Goal: Book appointment/travel/reservation

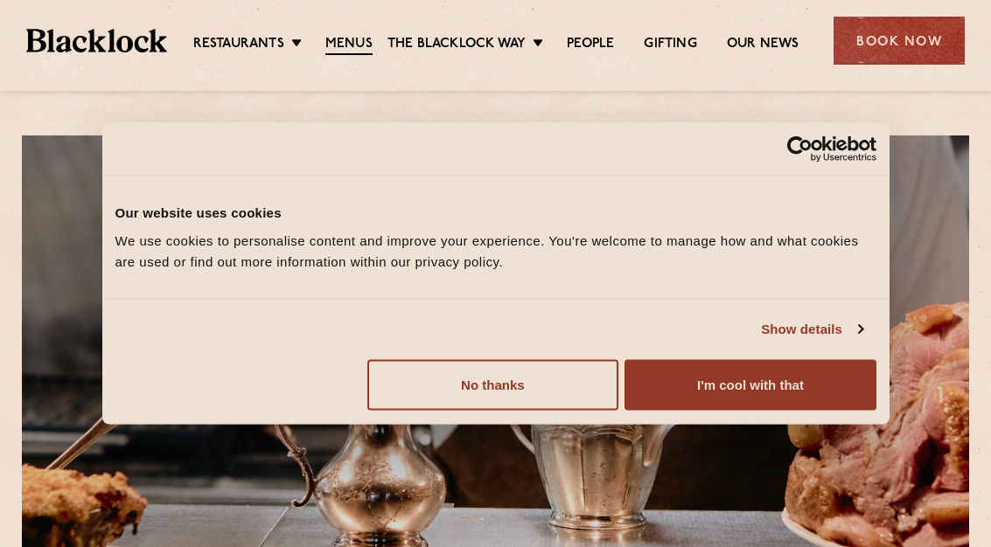
click at [816, 389] on button "I'm cool with that" at bounding box center [749, 384] width 251 height 51
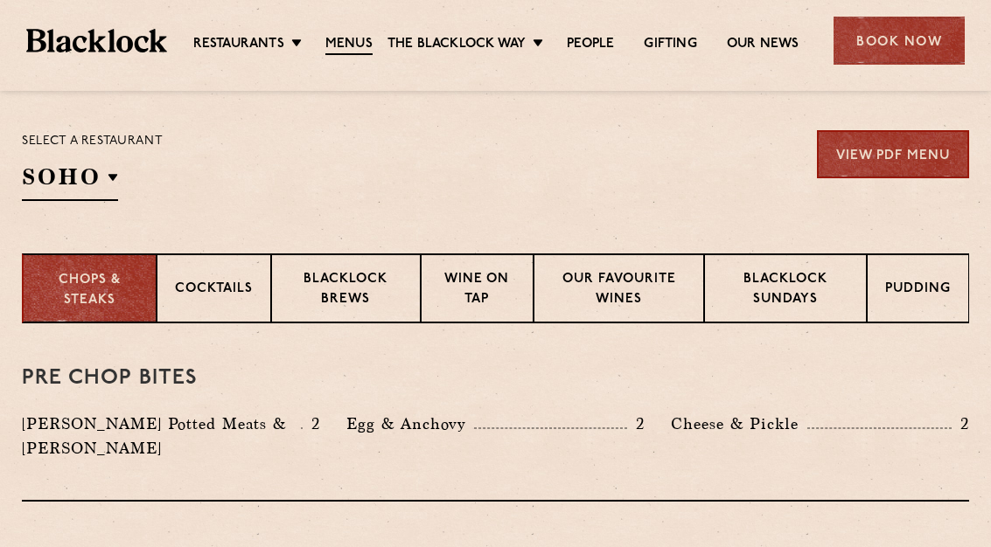
scroll to position [555, 0]
click at [248, 283] on p "Cocktails" at bounding box center [214, 292] width 78 height 22
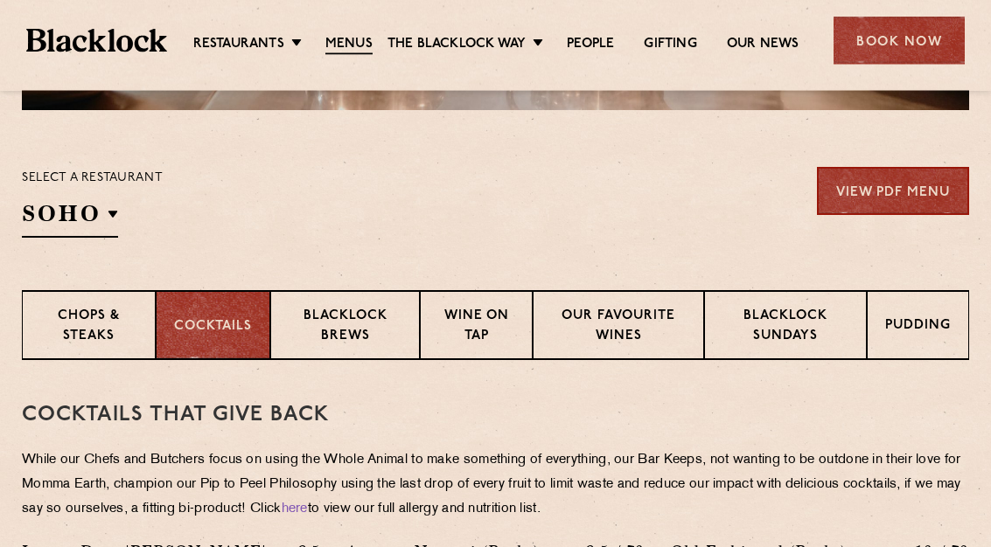
scroll to position [519, 0]
click at [489, 325] on p "Wine on Tap" at bounding box center [476, 327] width 76 height 41
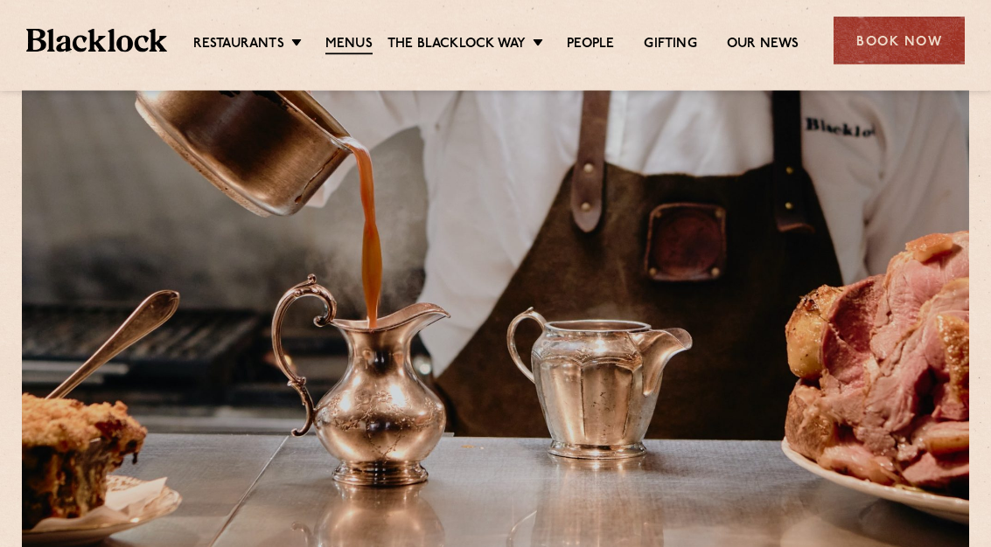
scroll to position [0, 0]
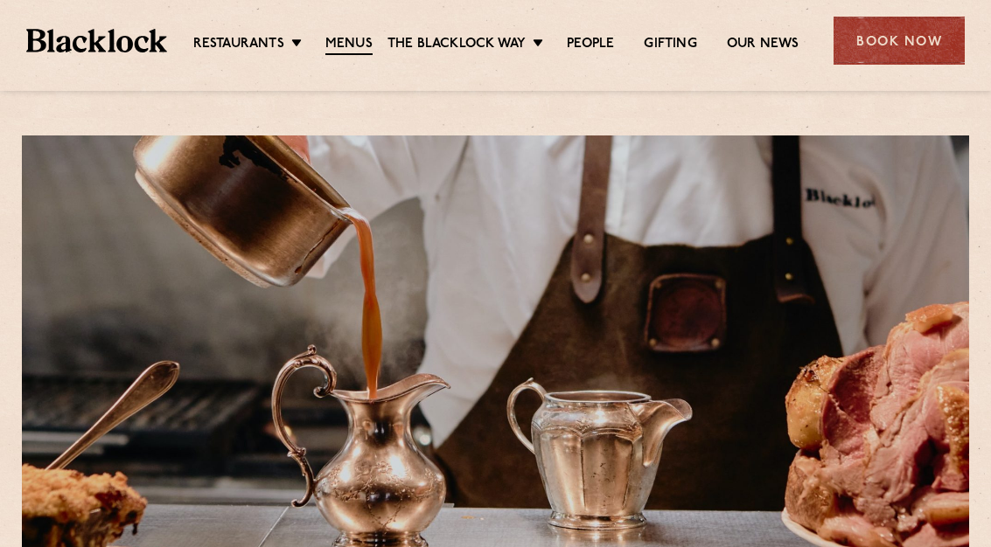
click at [0, 0] on link "City" at bounding box center [0, 0] width 0 height 0
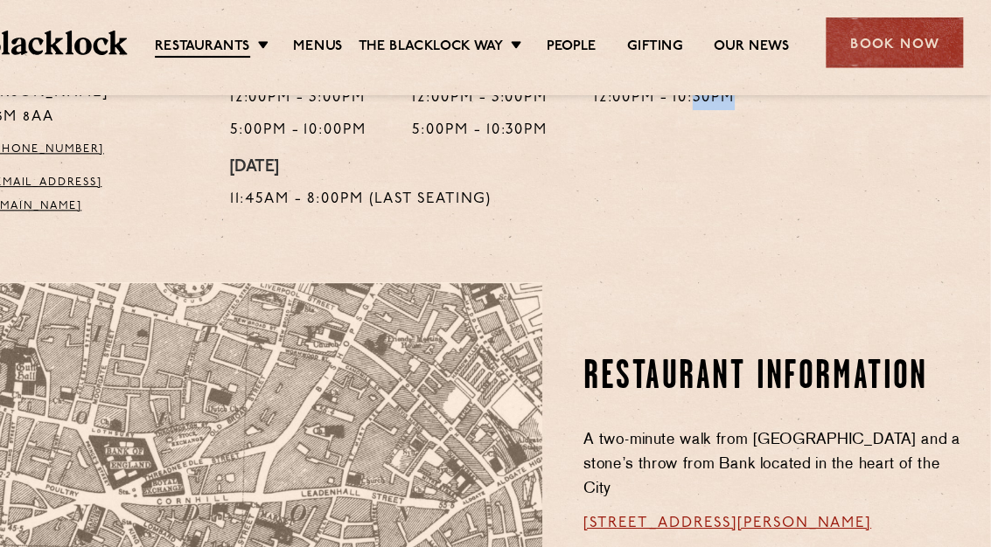
scroll to position [802, 0]
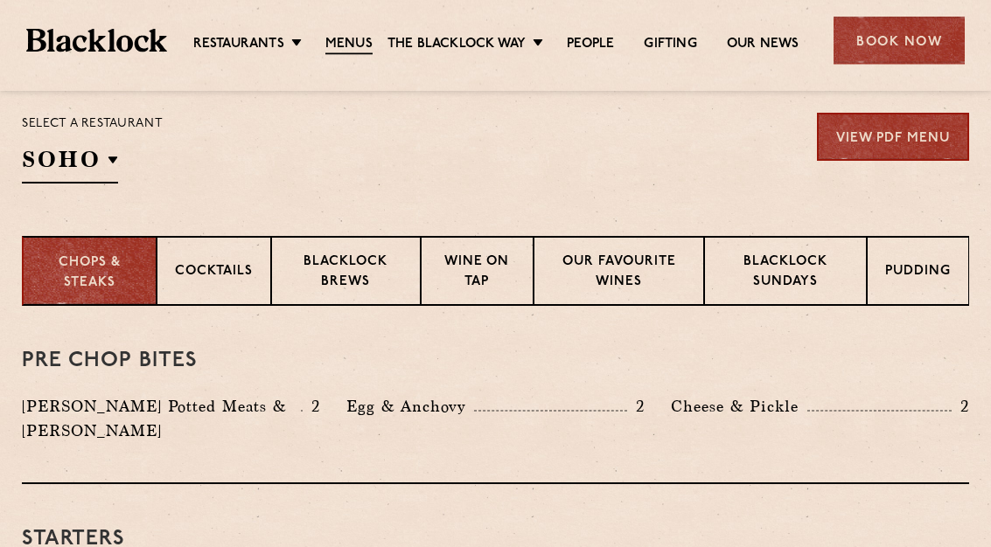
scroll to position [574, 0]
click at [0, 0] on p "City" at bounding box center [0, 0] width 0 height 0
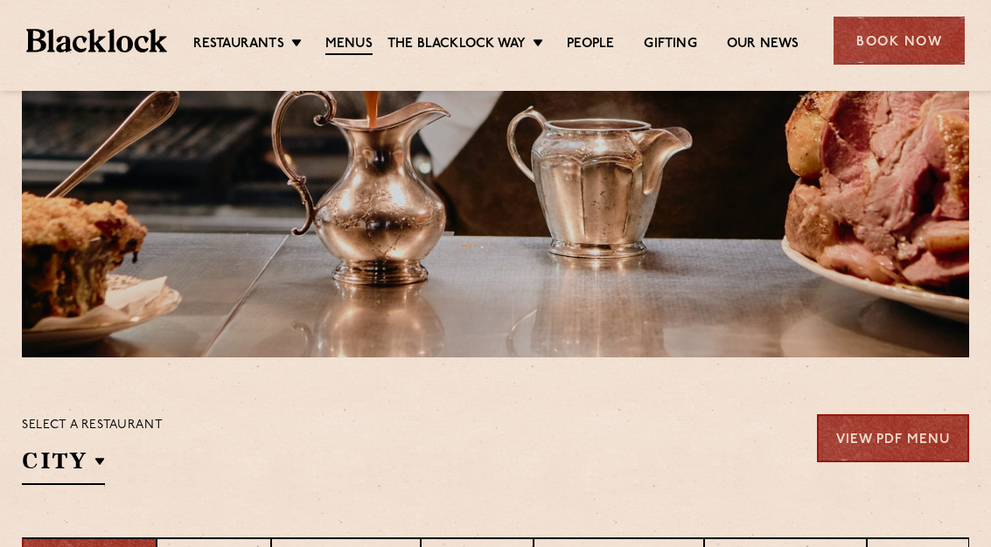
scroll to position [0, 0]
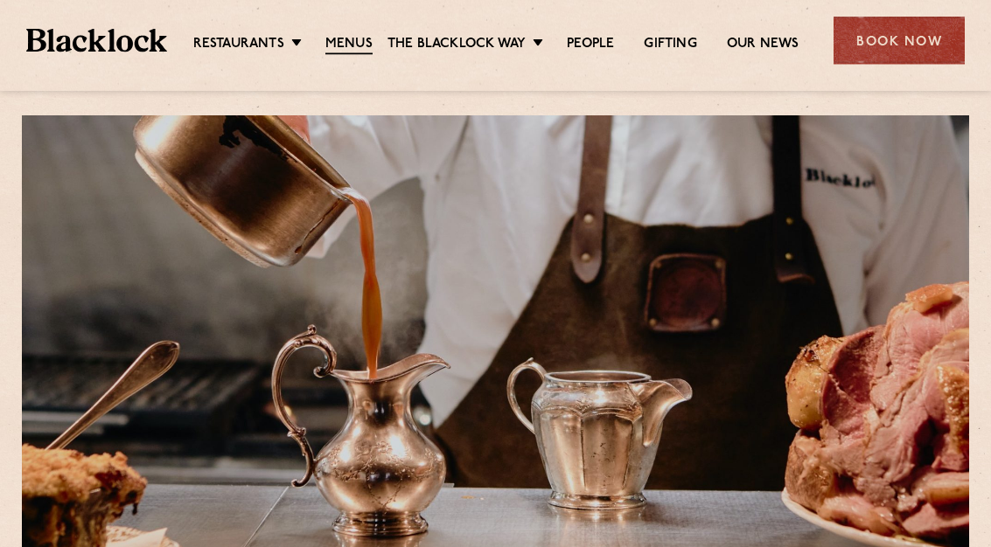
scroll to position [20, 0]
click at [0, 0] on link "City" at bounding box center [0, 0] width 0 height 0
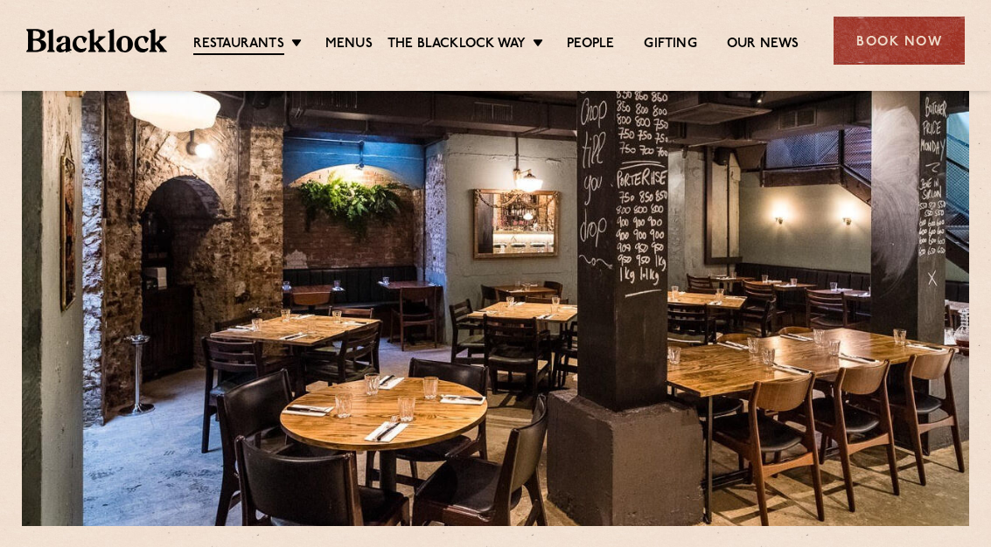
scroll to position [102, 0]
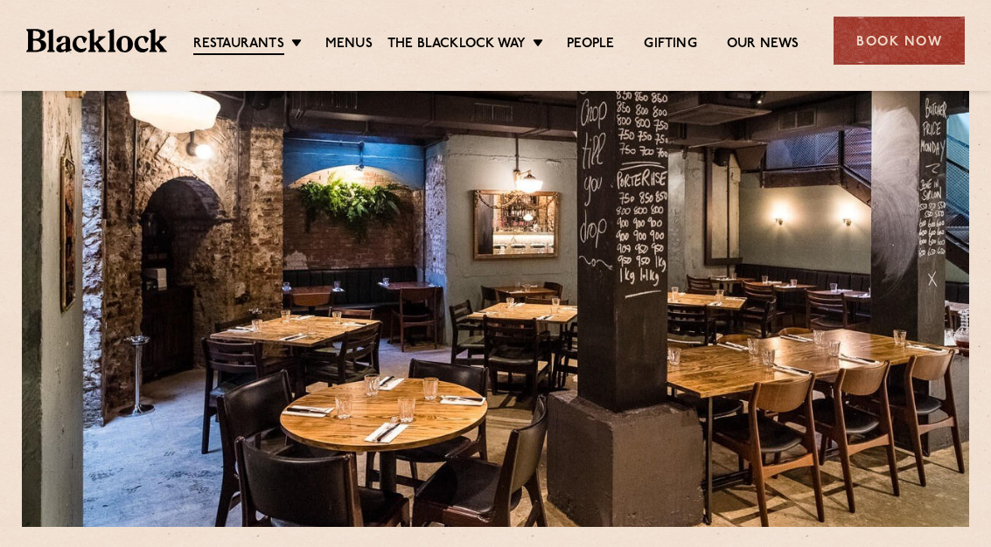
click at [333, 50] on link "Menus" at bounding box center [348, 44] width 47 height 17
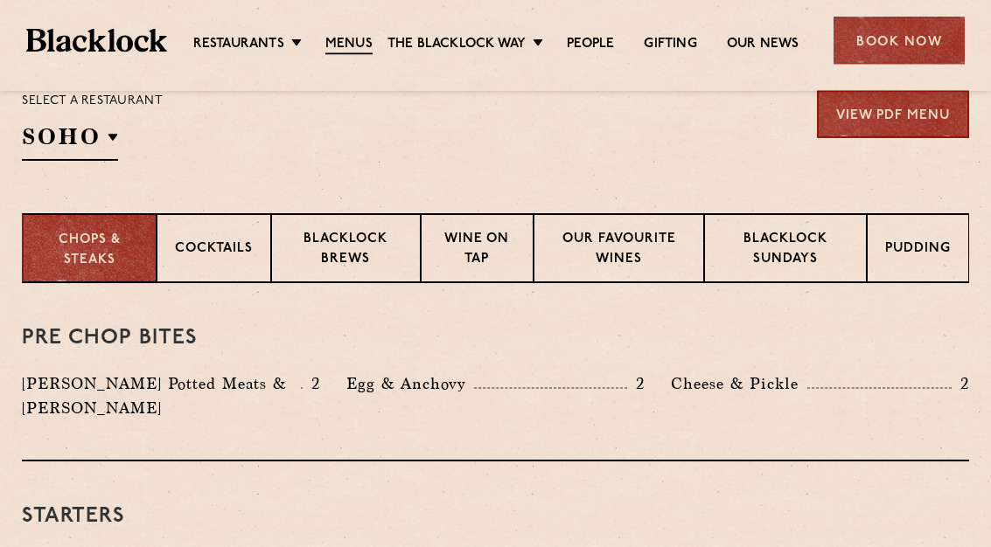
scroll to position [596, 0]
click at [646, 245] on p "Our favourite wines" at bounding box center [619, 250] width 135 height 41
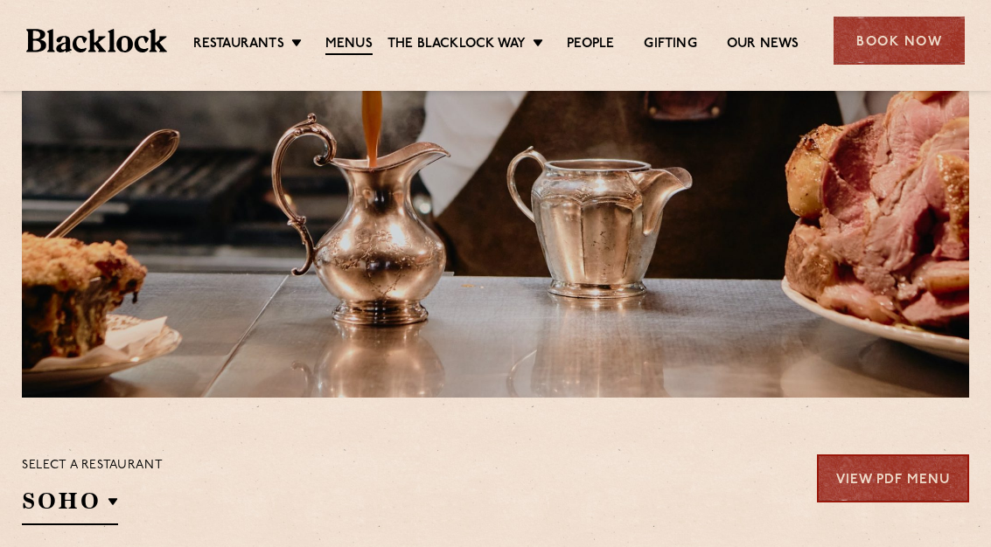
scroll to position [0, 0]
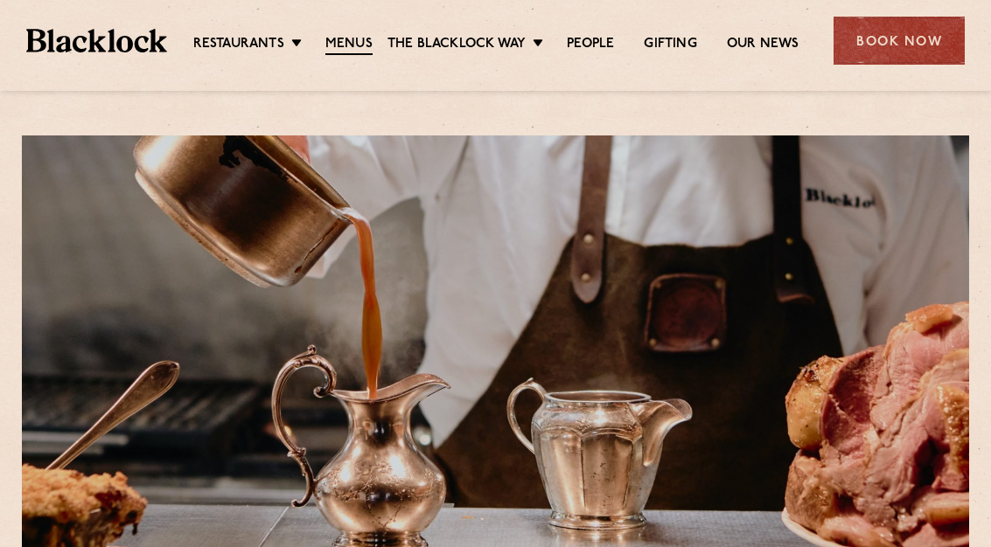
click at [525, 30] on ul "Restaurants [GEOGRAPHIC_DATA] [GEOGRAPHIC_DATA] [GEOGRAPHIC_DATA] [GEOGRAPHIC_D…" at bounding box center [496, 41] width 658 height 28
click at [0, 0] on link "Butcher Price [DATE]" at bounding box center [0, 0] width 0 height 0
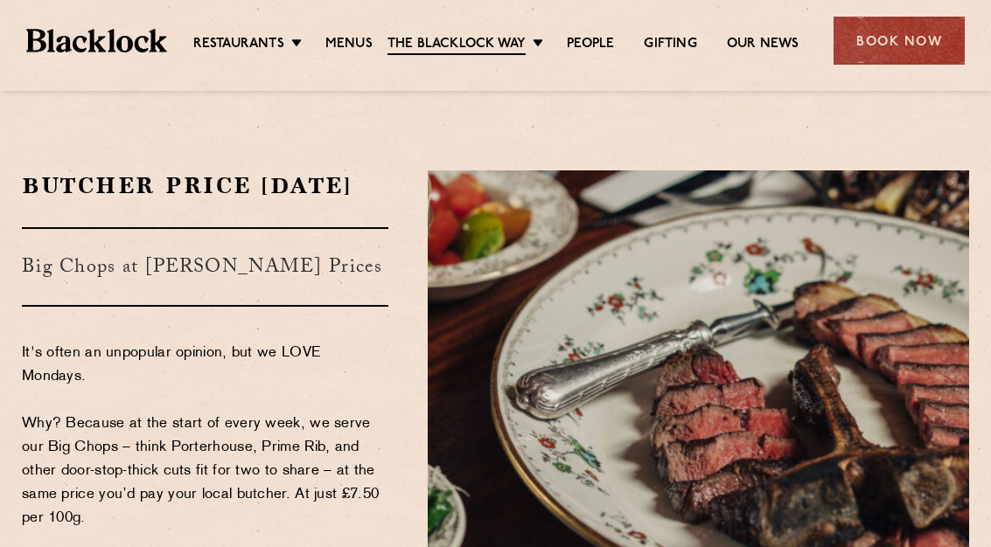
click at [0, 0] on link "Soho" at bounding box center [0, 0] width 0 height 0
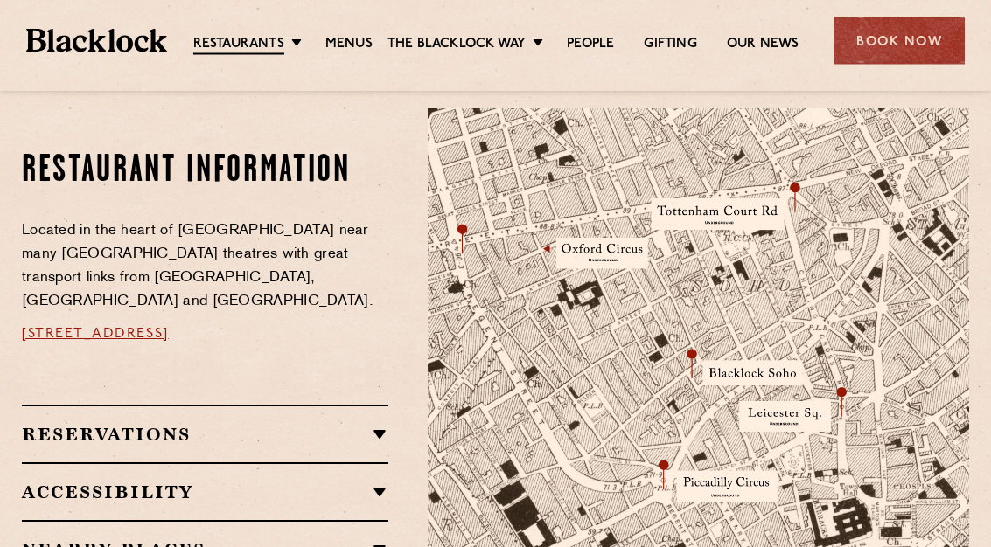
scroll to position [943, 0]
click at [355, 40] on link "Menus" at bounding box center [348, 44] width 47 height 17
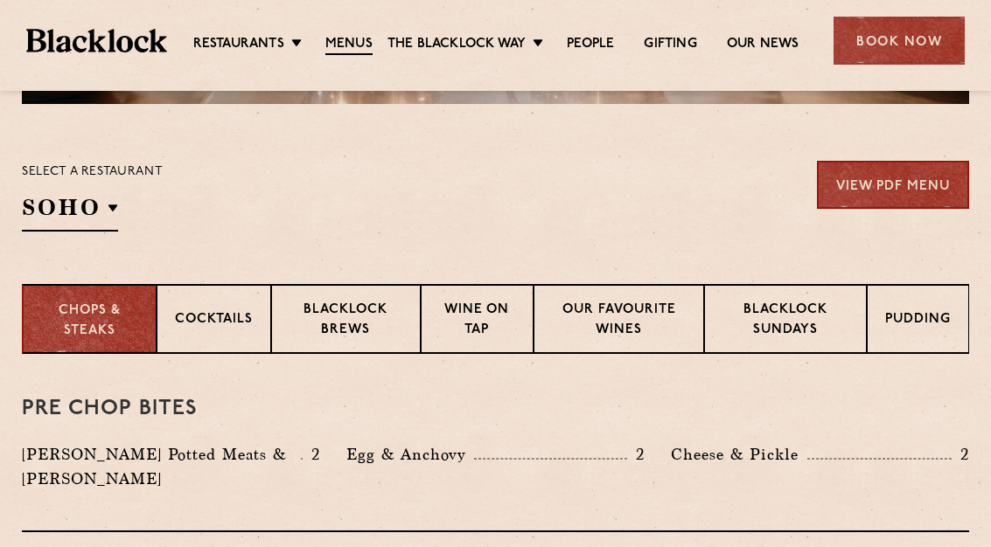
click at [240, 325] on p "Cocktails" at bounding box center [214, 321] width 78 height 22
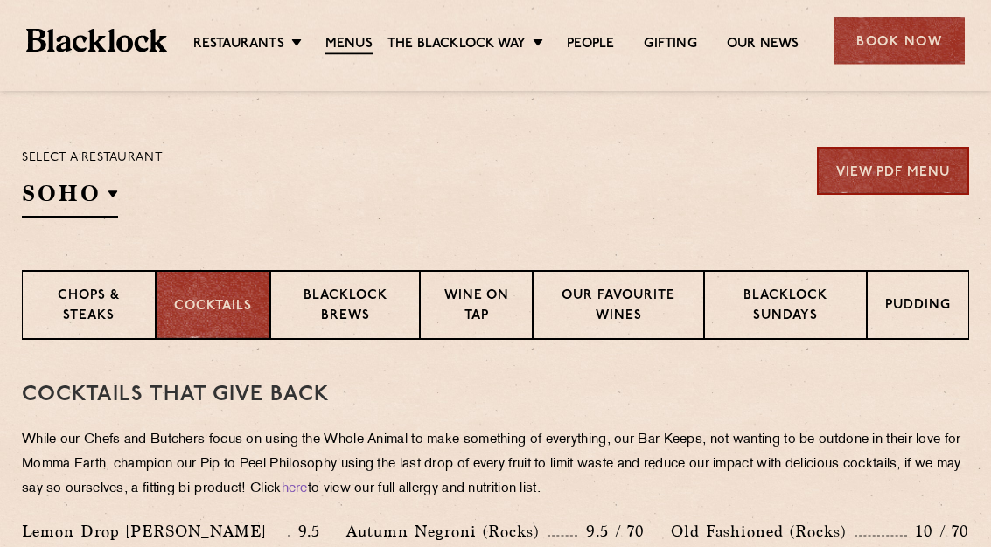
scroll to position [539, 0]
click at [489, 310] on p "Wine on Tap" at bounding box center [476, 307] width 76 height 41
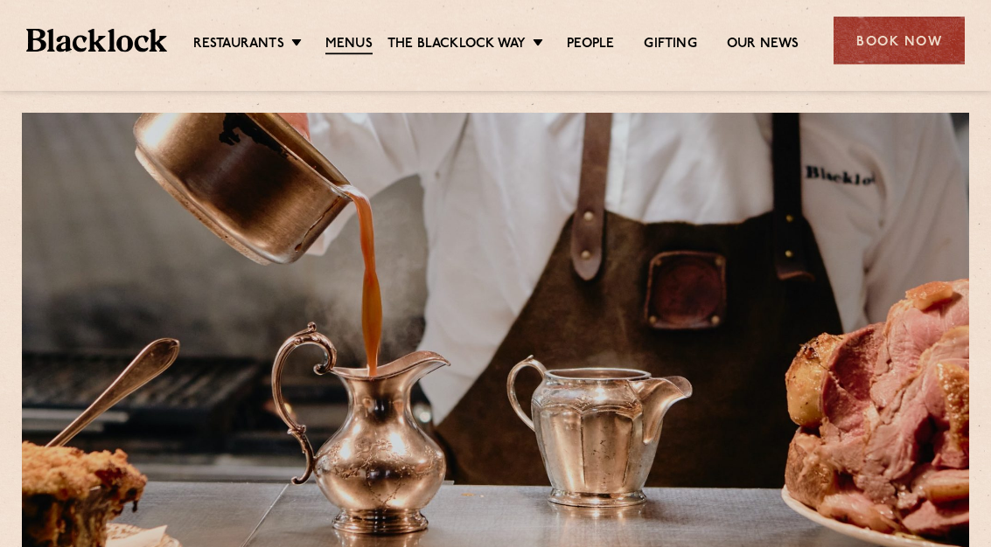
scroll to position [0, 0]
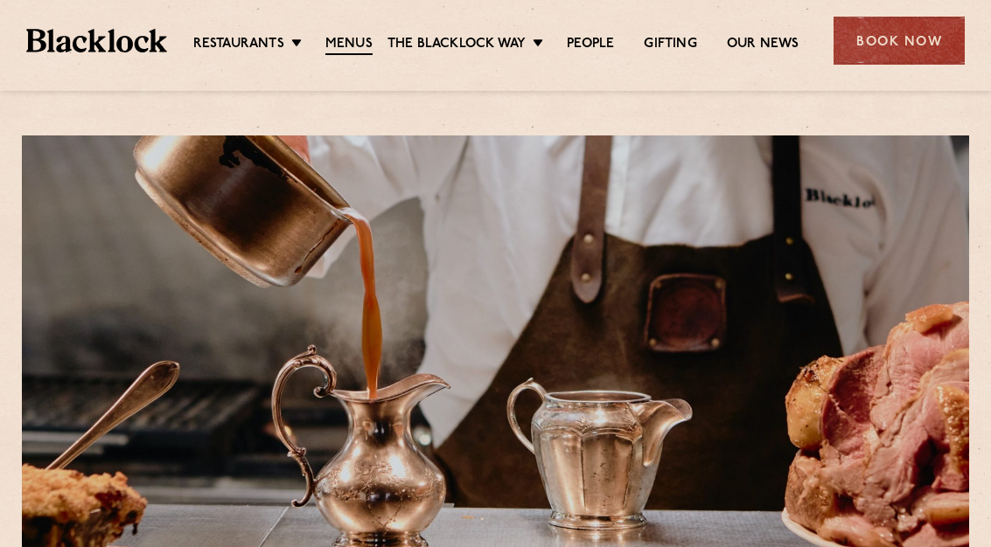
click at [913, 39] on div "Book Now" at bounding box center [898, 41] width 131 height 48
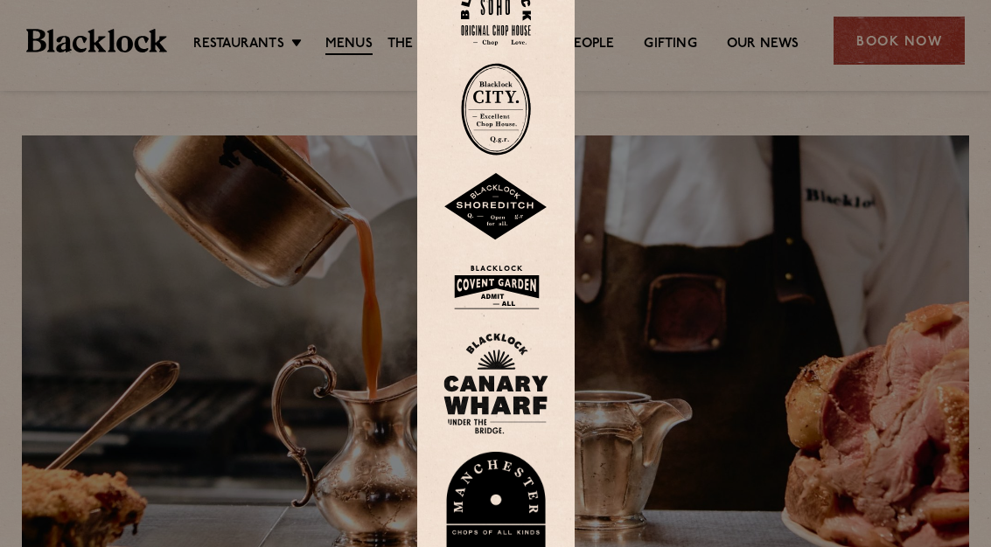
click at [505, 42] on img at bounding box center [496, 11] width 70 height 71
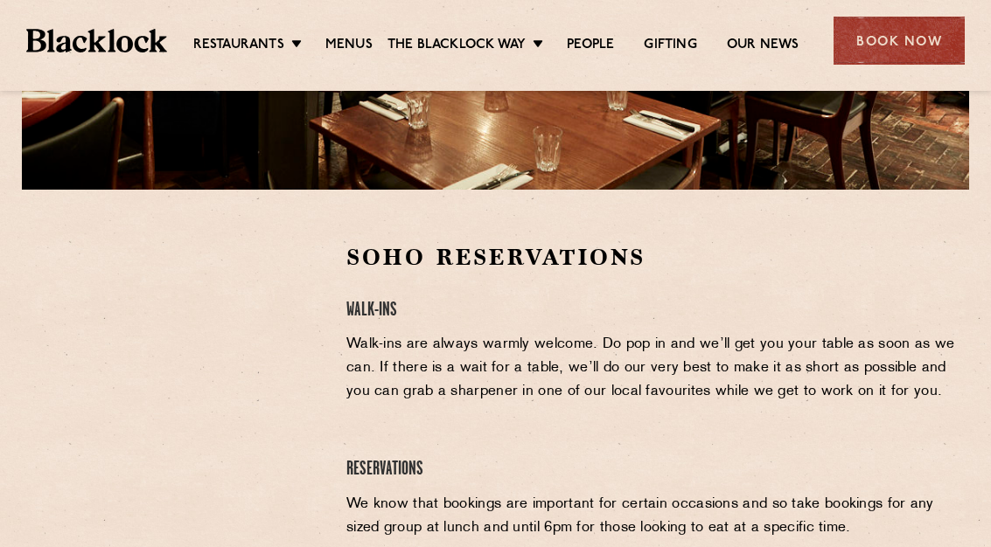
scroll to position [470, 0]
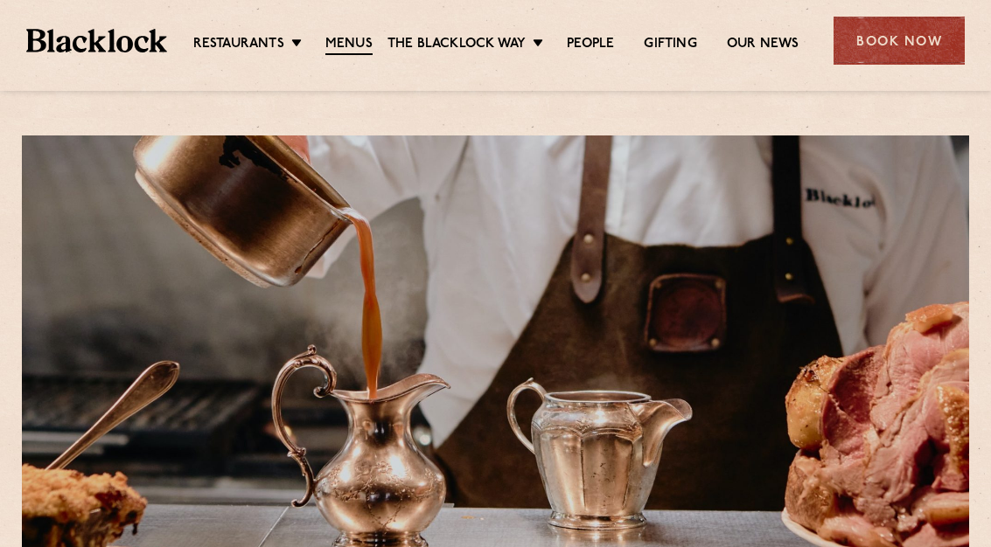
click at [0, 0] on link "City" at bounding box center [0, 0] width 0 height 0
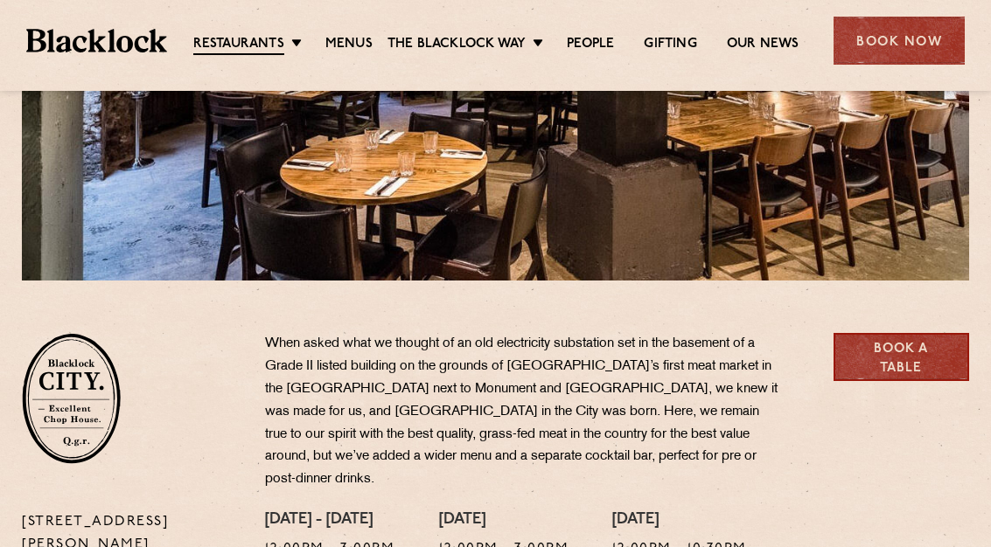
scroll to position [350, 0]
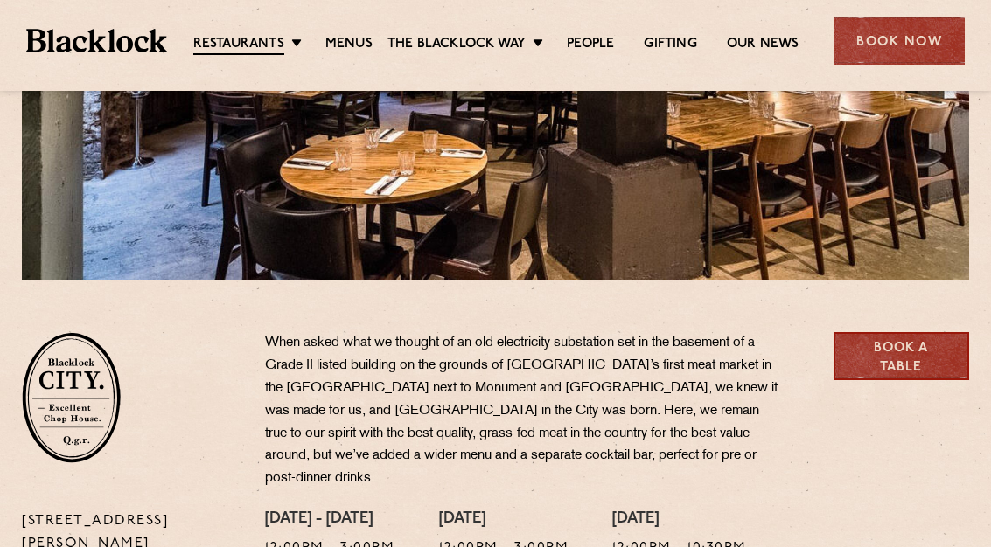
click at [0, 0] on link "Soho" at bounding box center [0, 0] width 0 height 0
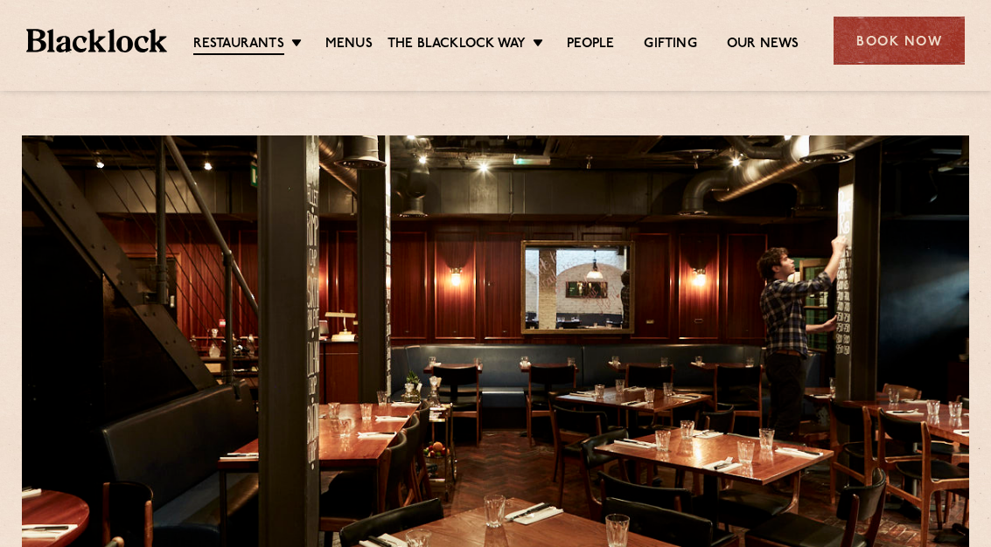
click at [0, 0] on link "Soho" at bounding box center [0, 0] width 0 height 0
click at [0, 0] on link "Covent Garden" at bounding box center [0, 0] width 0 height 0
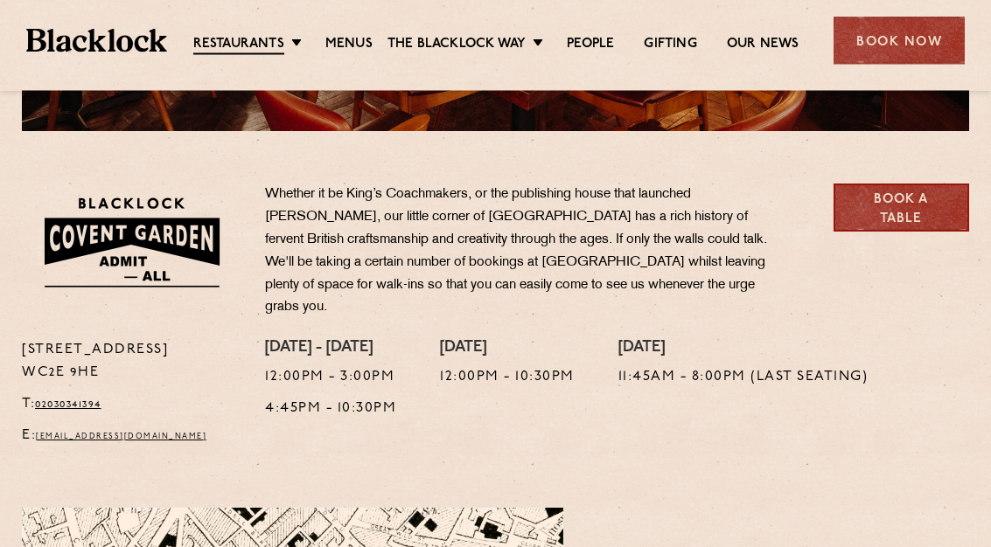
scroll to position [498, 0]
click at [911, 42] on div "Book Now" at bounding box center [898, 41] width 131 height 48
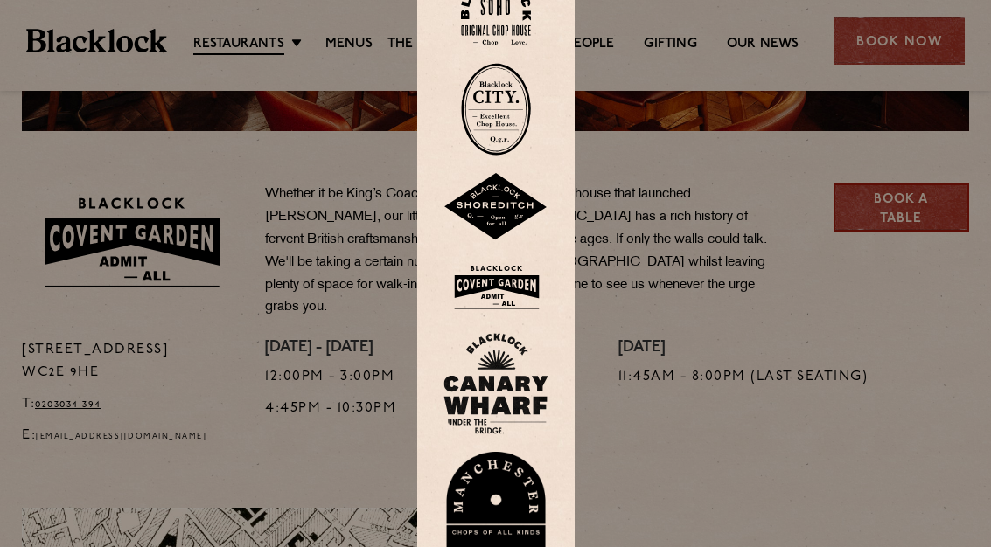
click at [494, 316] on img at bounding box center [495, 287] width 105 height 57
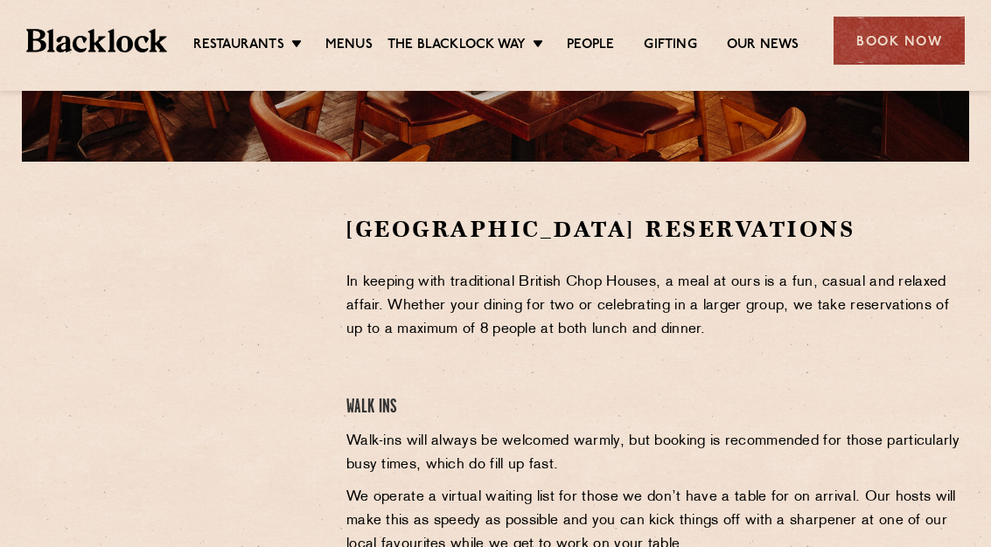
scroll to position [498, 0]
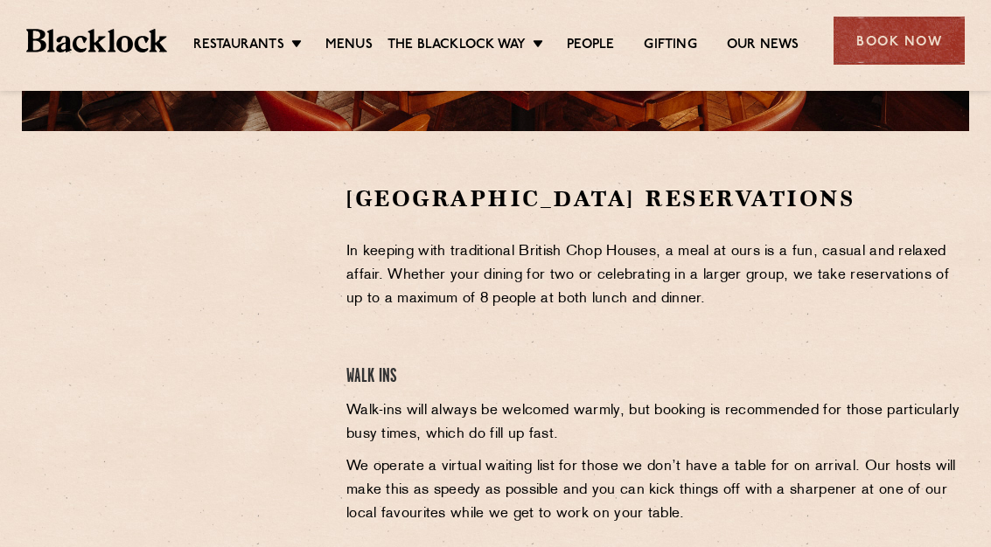
click at [0, 0] on link "Soho" at bounding box center [0, 0] width 0 height 0
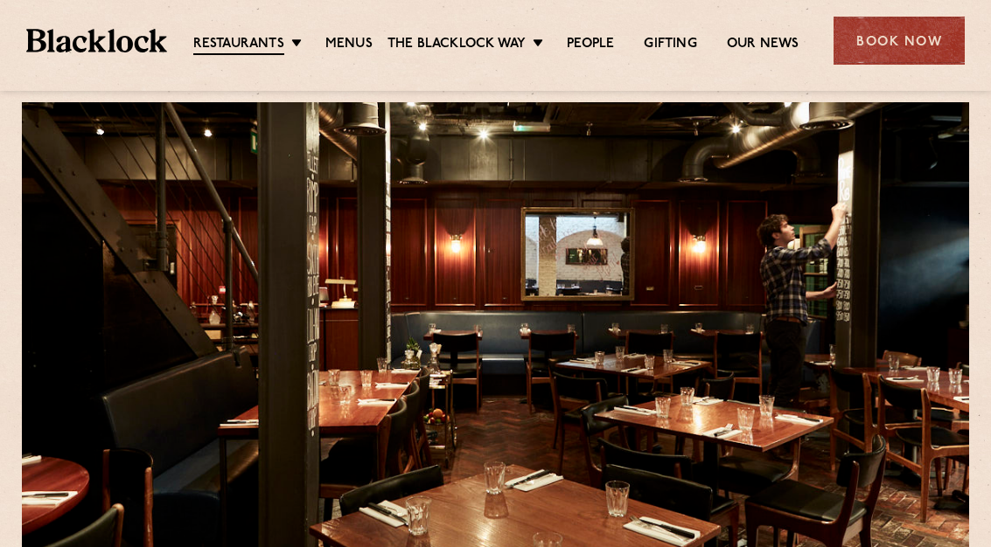
scroll to position [37, 0]
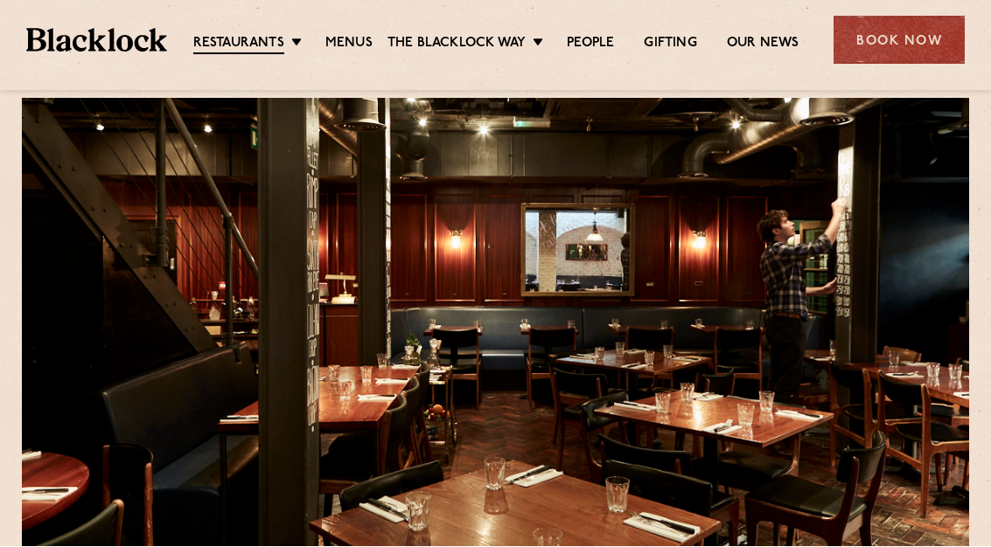
click at [361, 36] on link "Menus" at bounding box center [348, 44] width 47 height 17
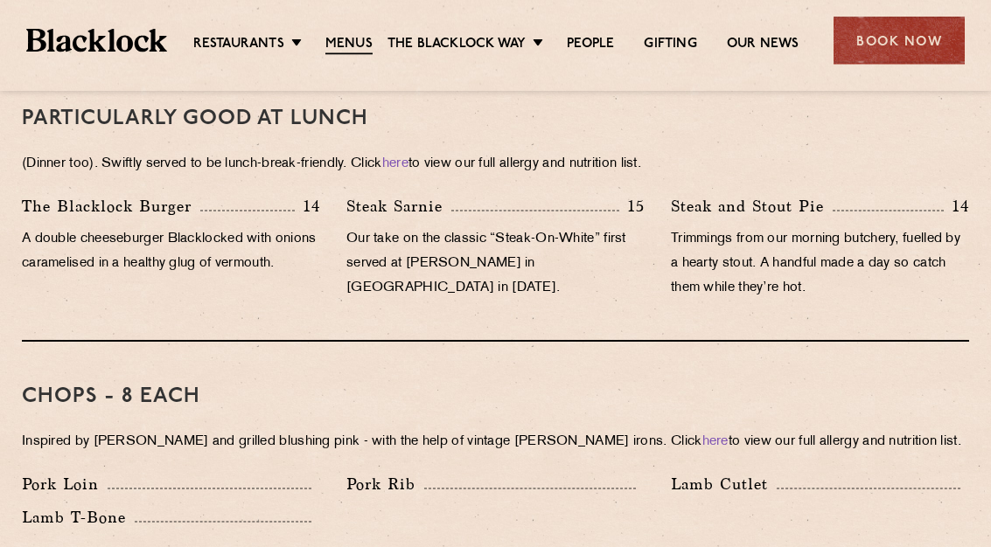
scroll to position [1148, 0]
click at [0, 0] on link "[PERSON_NAME] Cuts" at bounding box center [0, 0] width 0 height 0
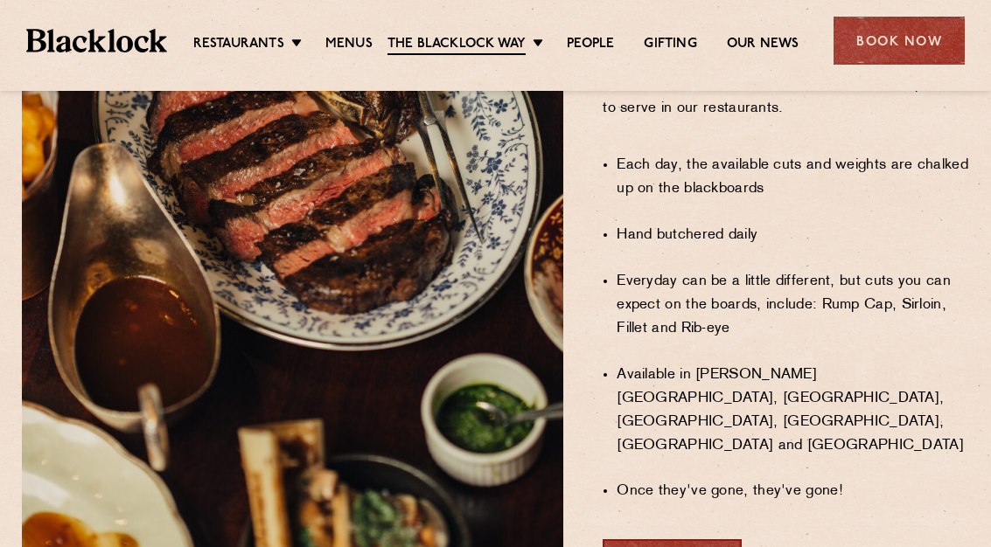
scroll to position [1250, 0]
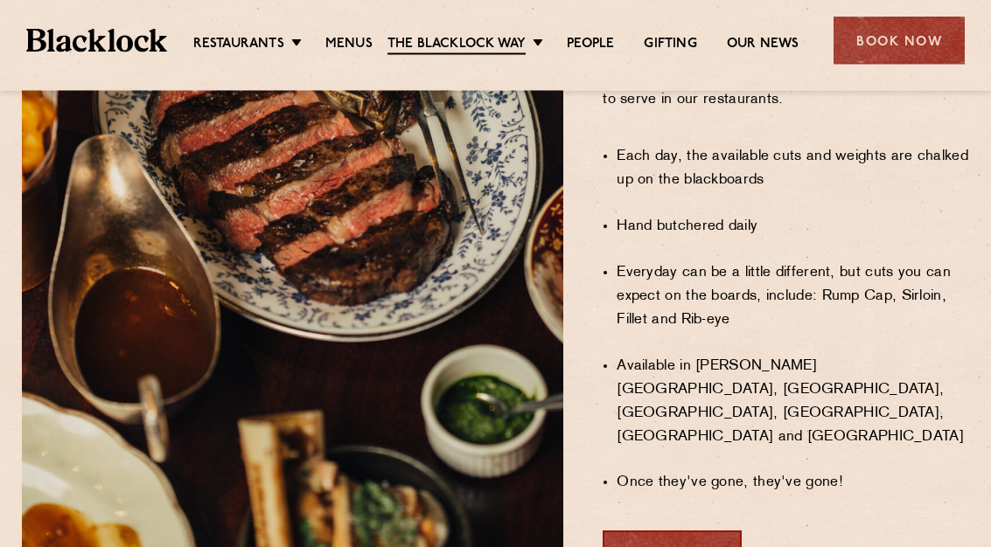
click at [692, 532] on link "View Menu" at bounding box center [671, 556] width 139 height 48
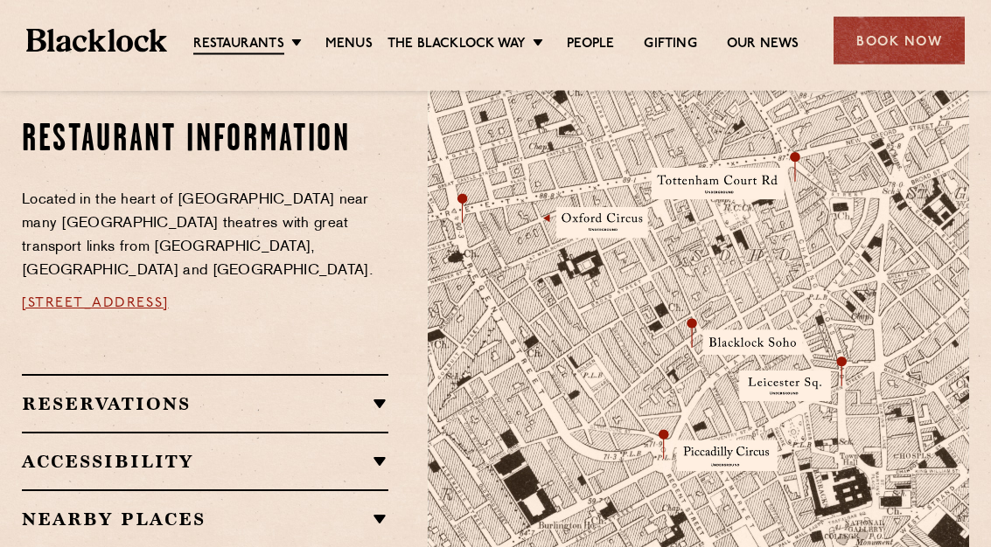
scroll to position [976, 0]
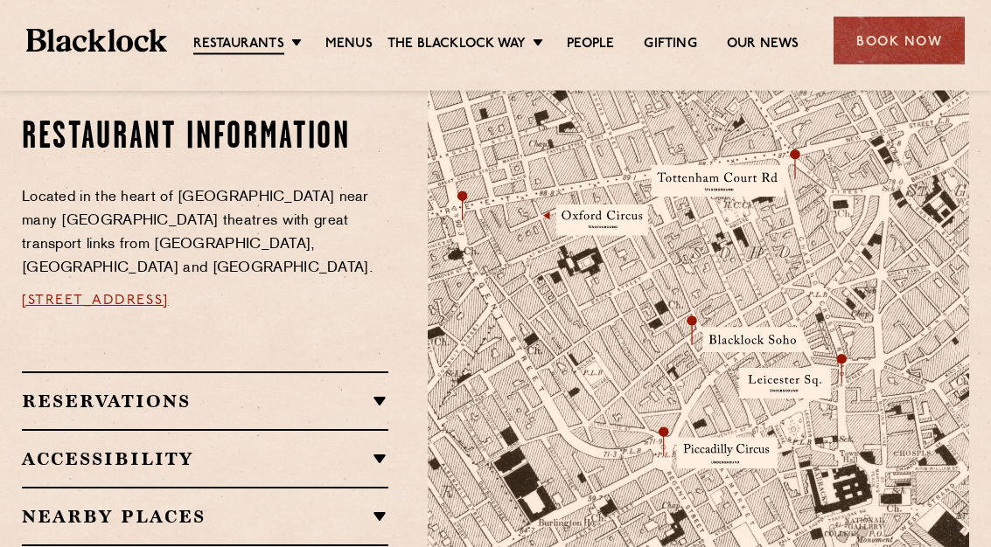
click at [162, 392] on h2 "Reservations" at bounding box center [205, 402] width 366 height 21
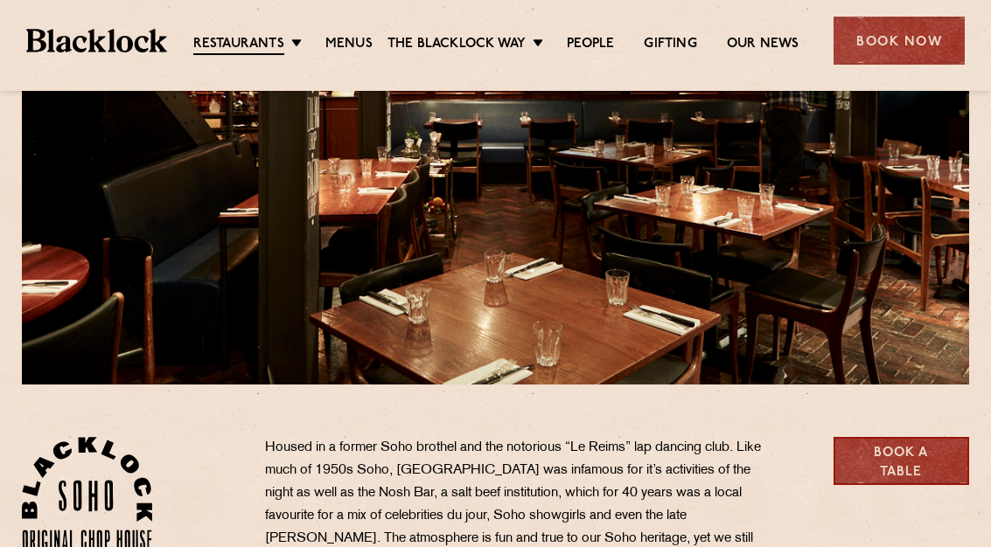
scroll to position [226, 0]
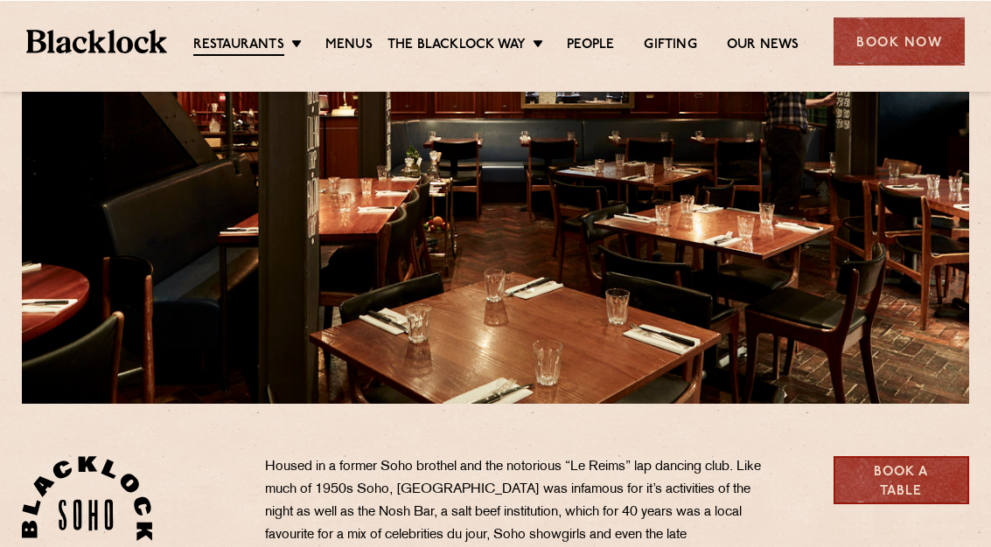
click at [898, 477] on link "Book a Table" at bounding box center [901, 480] width 136 height 48
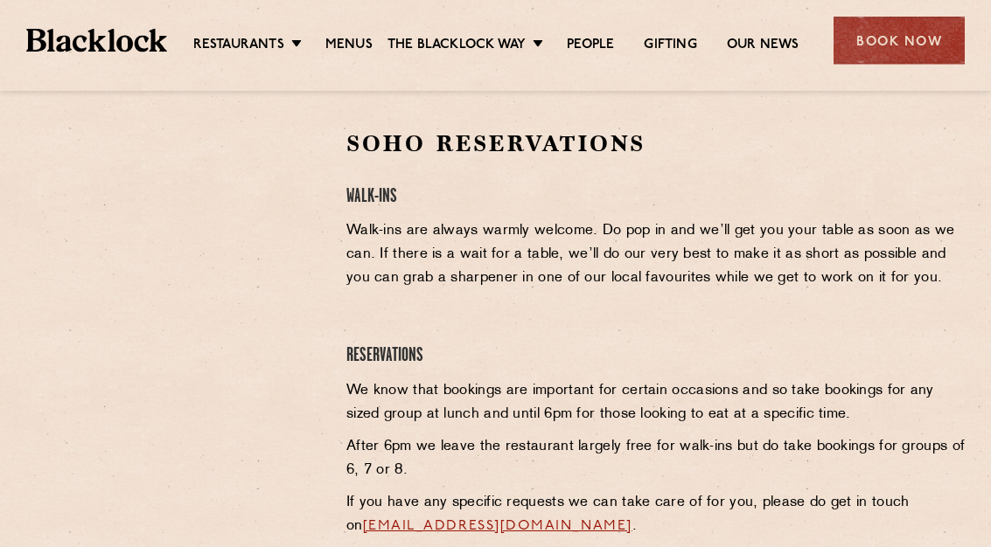
scroll to position [584, 0]
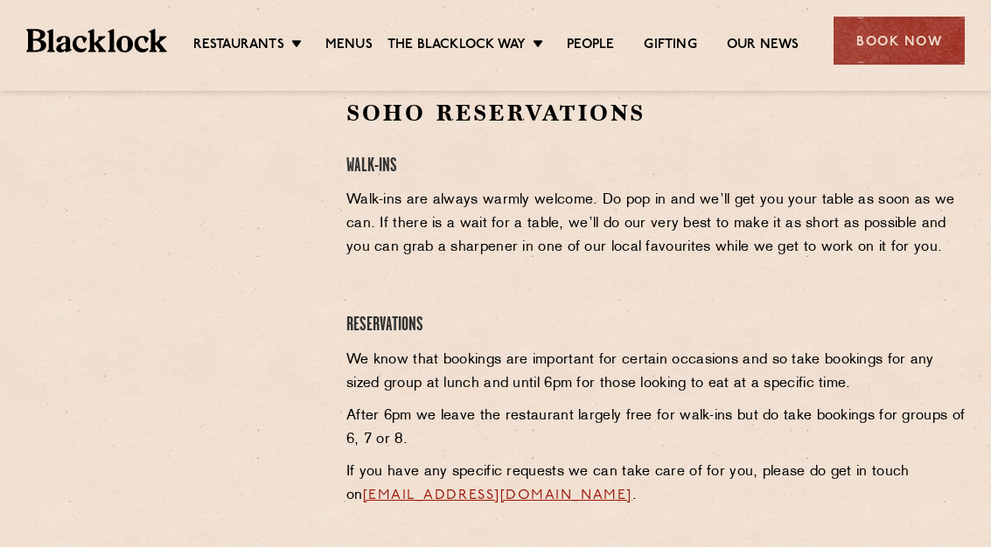
click at [358, 44] on link "Menus" at bounding box center [348, 45] width 47 height 17
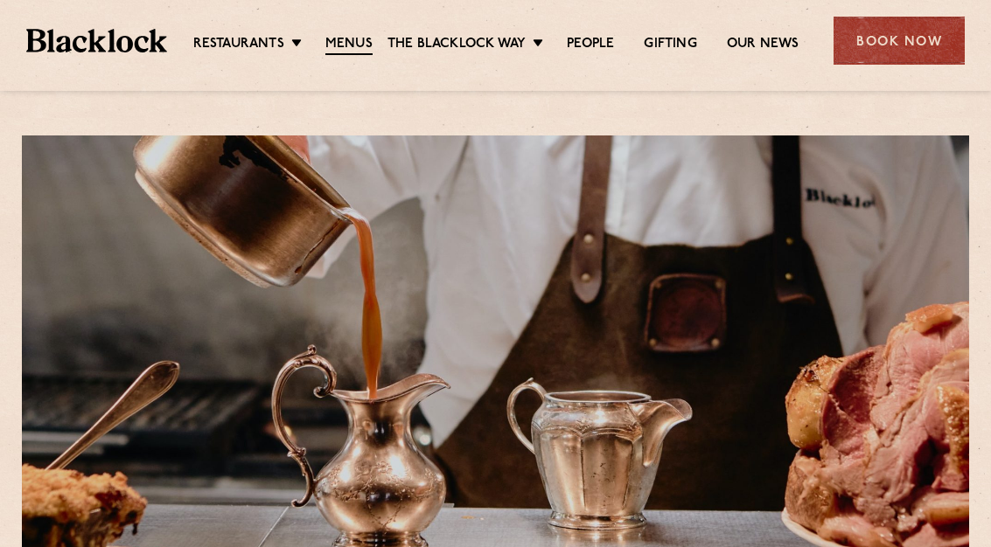
click at [931, 466] on div at bounding box center [495, 383] width 947 height 494
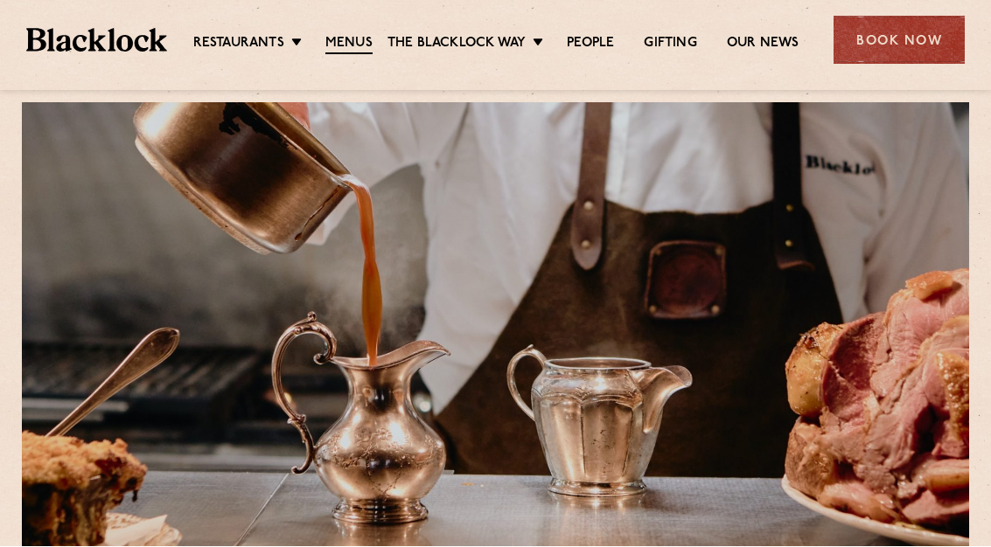
scroll to position [33, 0]
